Goal: Check status: Check status

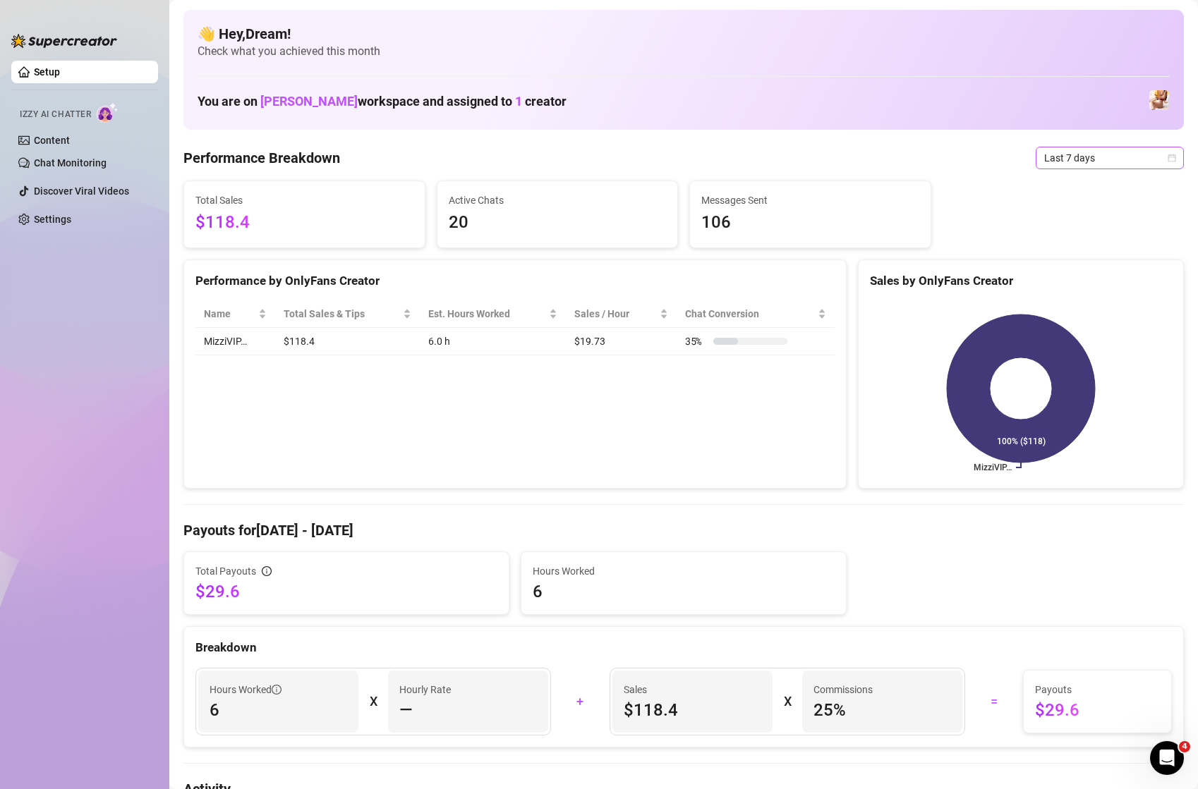
click at [1120, 166] on span "Last 7 days" at bounding box center [1109, 157] width 131 height 21
click at [1111, 186] on div "Last 24 hours" at bounding box center [1110, 186] width 126 height 16
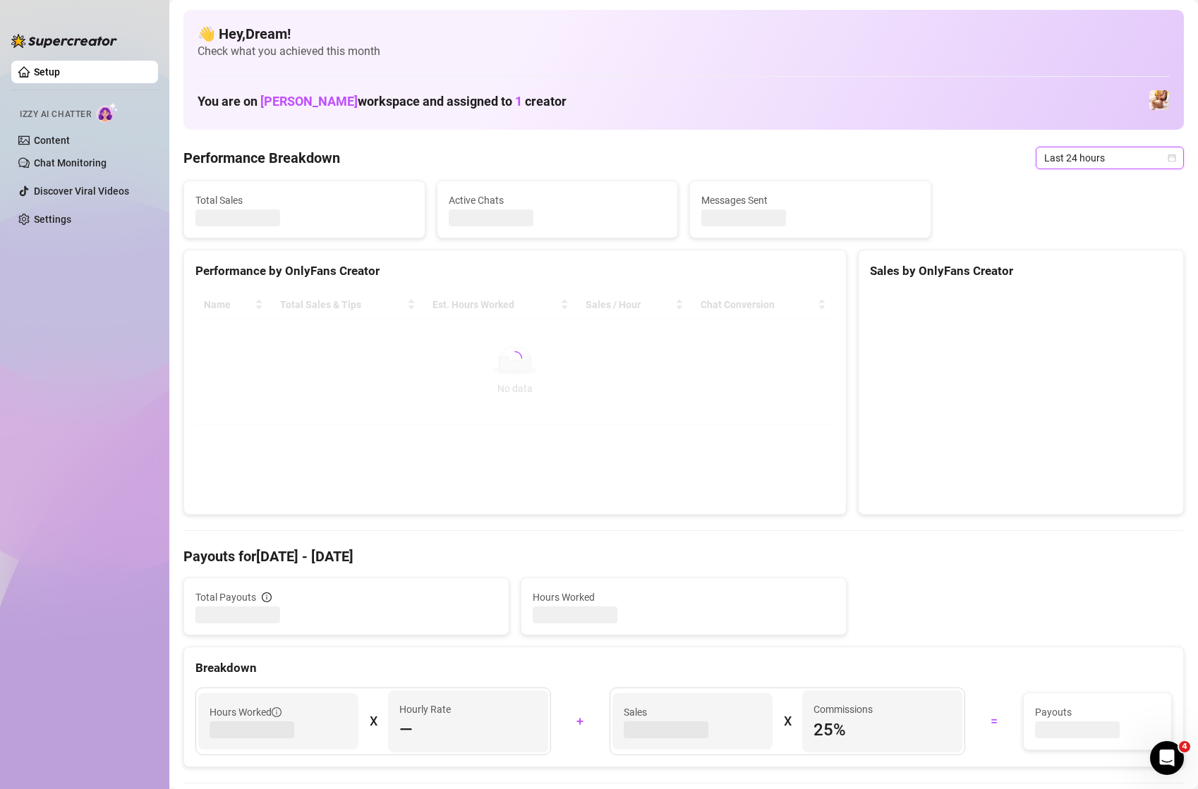
click at [1116, 156] on span "Last 24 hours" at bounding box center [1109, 157] width 131 height 21
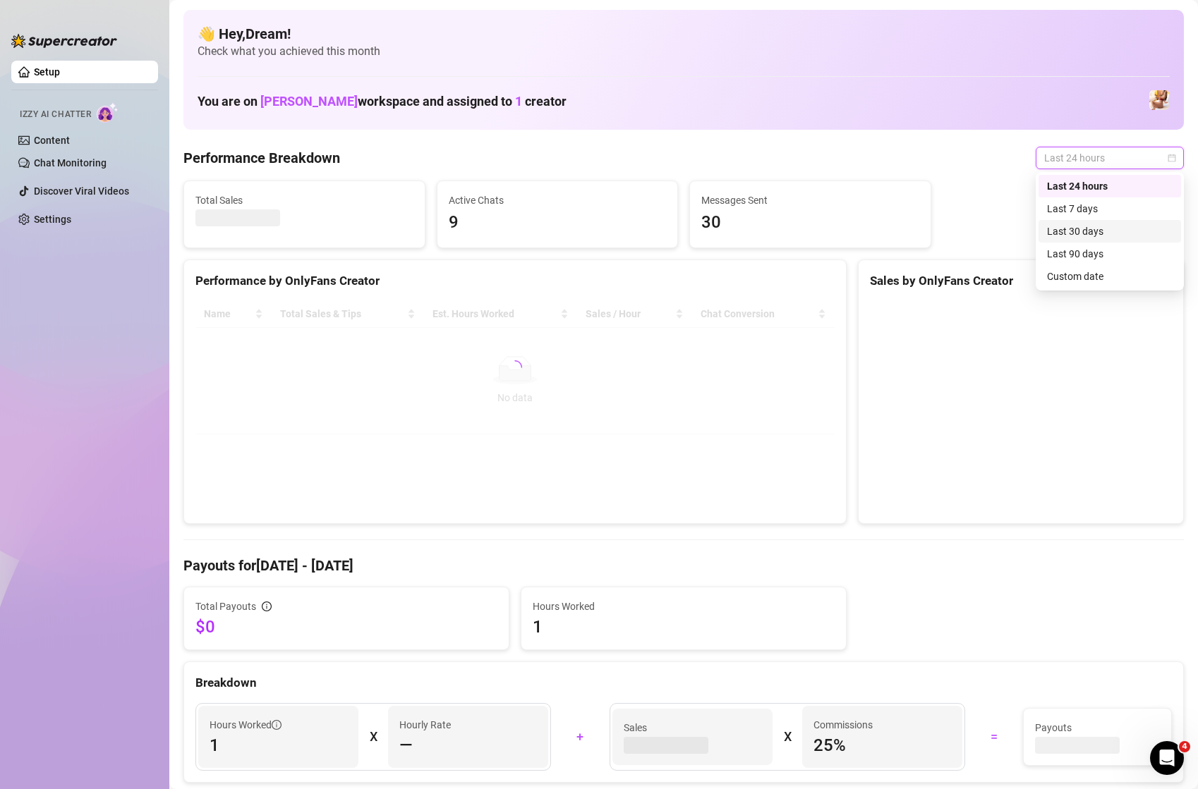
click at [1100, 230] on div "Last 30 days" at bounding box center [1110, 232] width 126 height 16
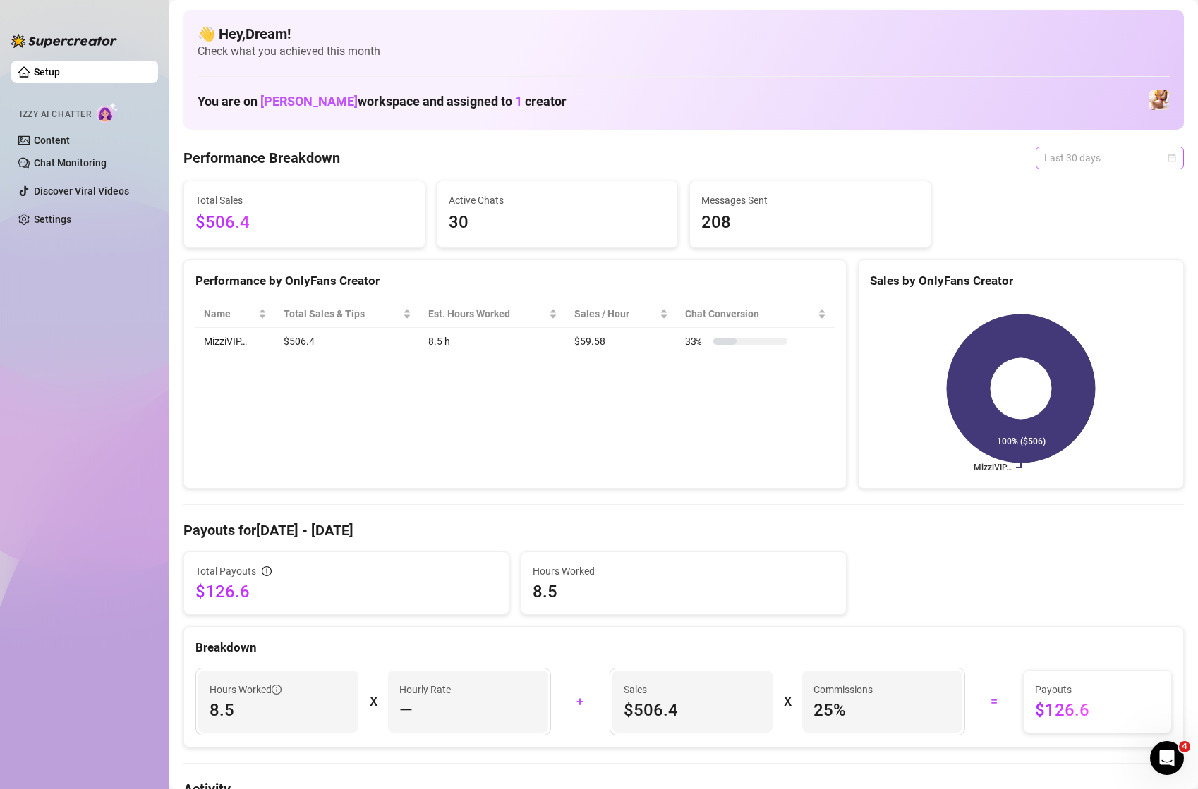
click at [1086, 156] on span "Last 30 days" at bounding box center [1109, 157] width 131 height 21
click at [1092, 186] on div "Last 24 hours" at bounding box center [1110, 186] width 126 height 16
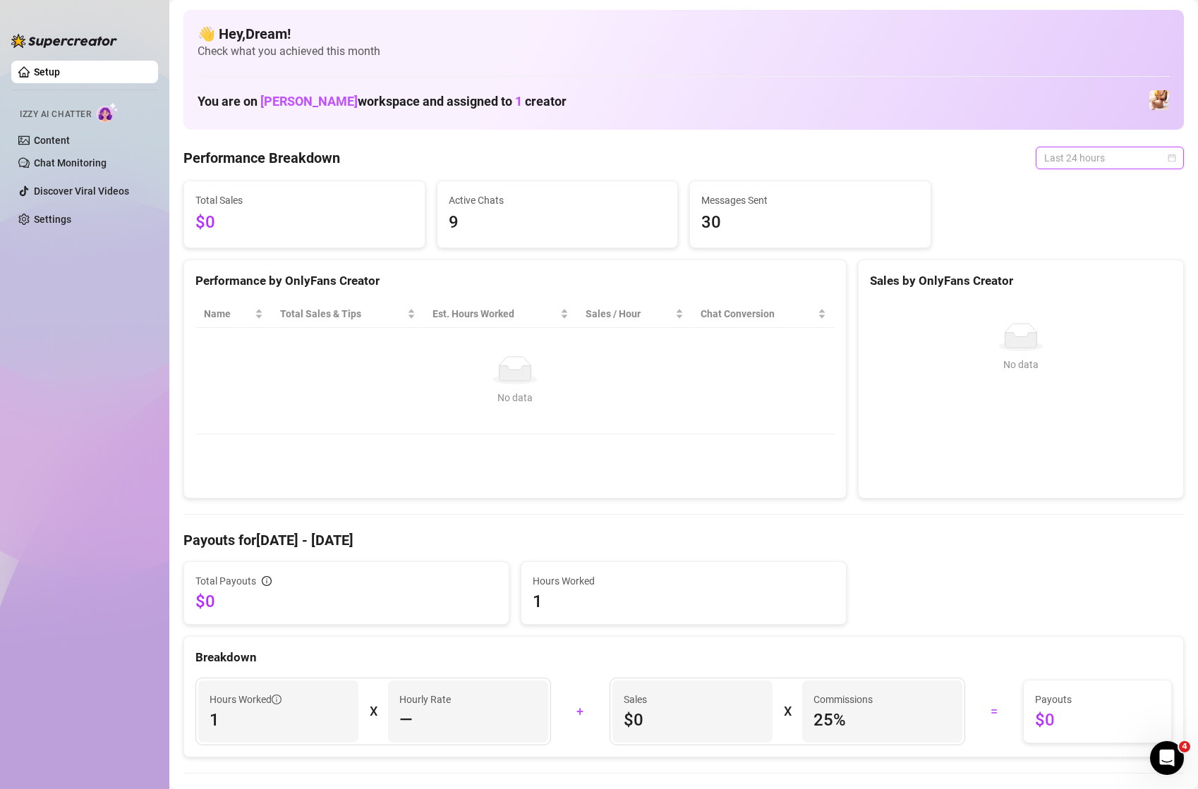
click at [1096, 157] on span "Last 24 hours" at bounding box center [1109, 157] width 131 height 21
click at [1094, 202] on div "Last 7 days" at bounding box center [1110, 209] width 126 height 16
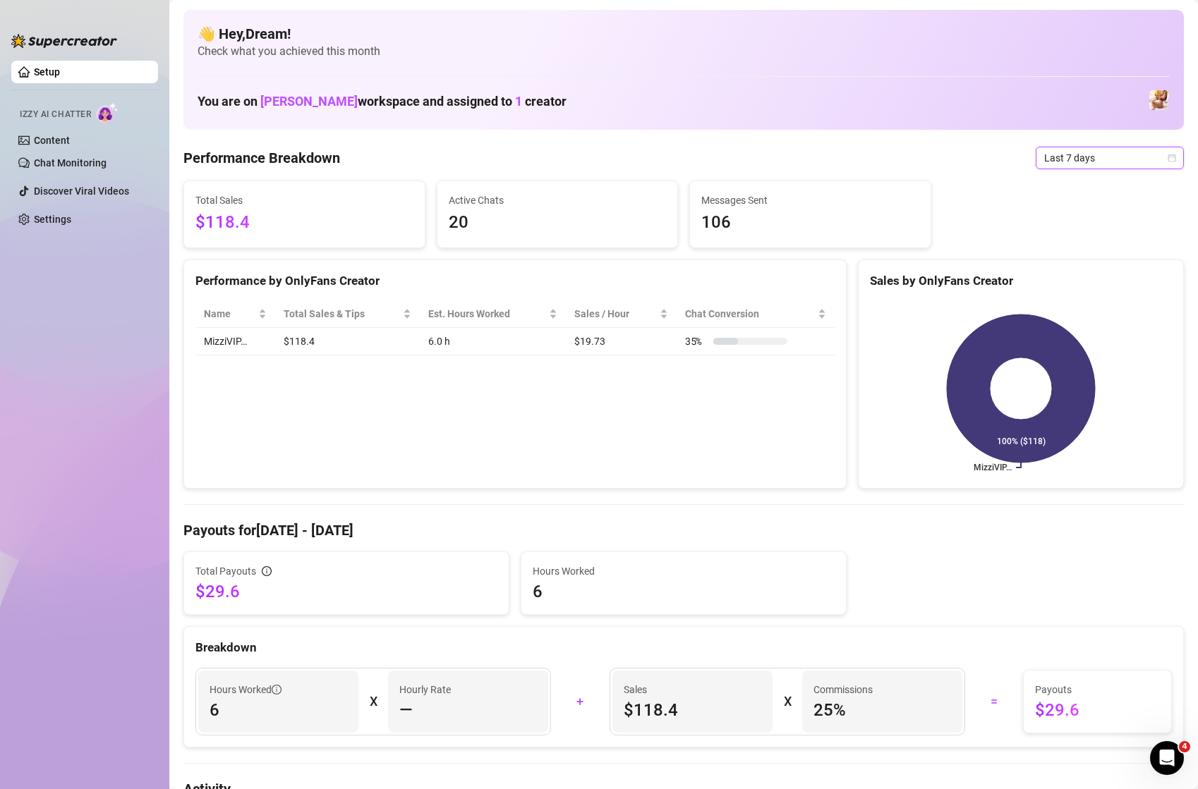
scroll to position [1, 0]
click at [1079, 165] on span "Last 7 days" at bounding box center [1109, 157] width 131 height 21
click at [1079, 233] on div "Last 30 days" at bounding box center [1110, 231] width 126 height 16
